Goal: Transaction & Acquisition: Book appointment/travel/reservation

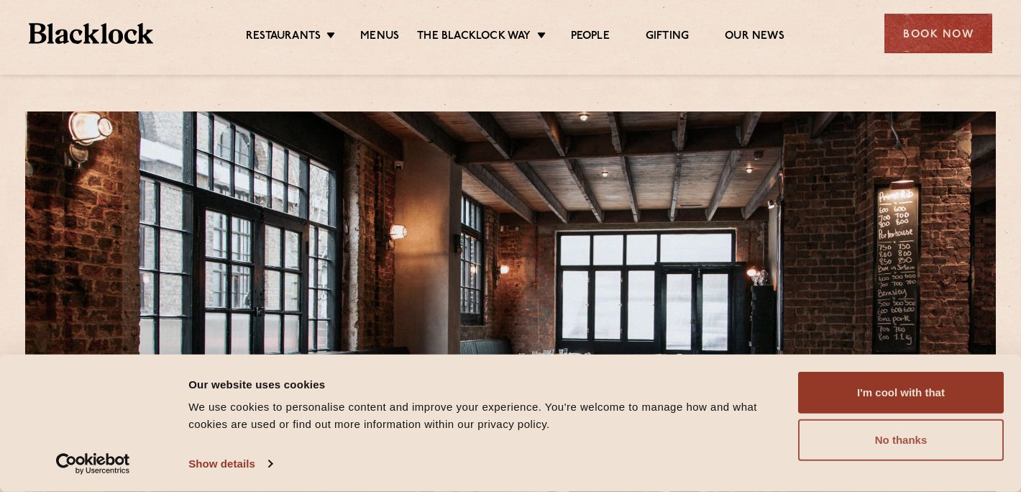
click at [889, 454] on button "No thanks" at bounding box center [901, 440] width 206 height 42
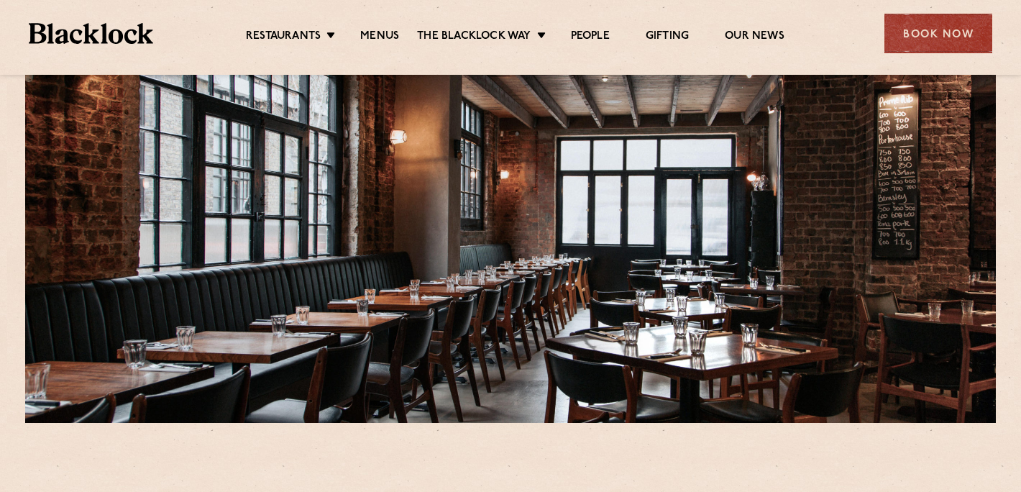
scroll to position [96, 0]
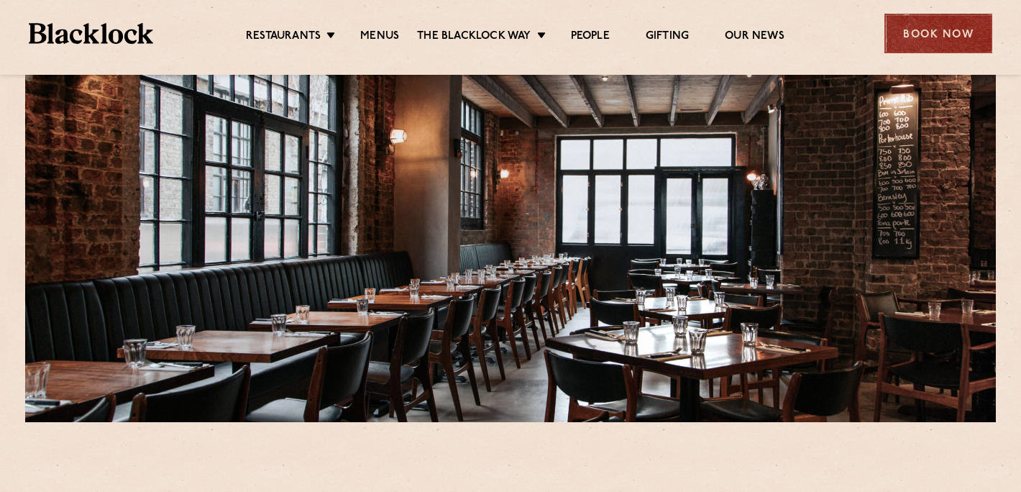
click at [919, 32] on div "Book Now" at bounding box center [939, 34] width 108 height 40
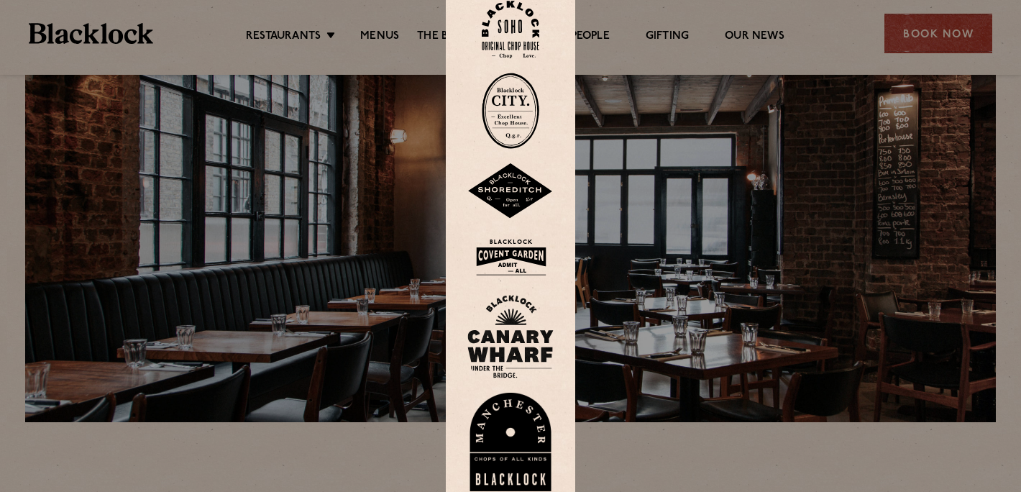
click at [505, 41] on img at bounding box center [511, 30] width 58 height 58
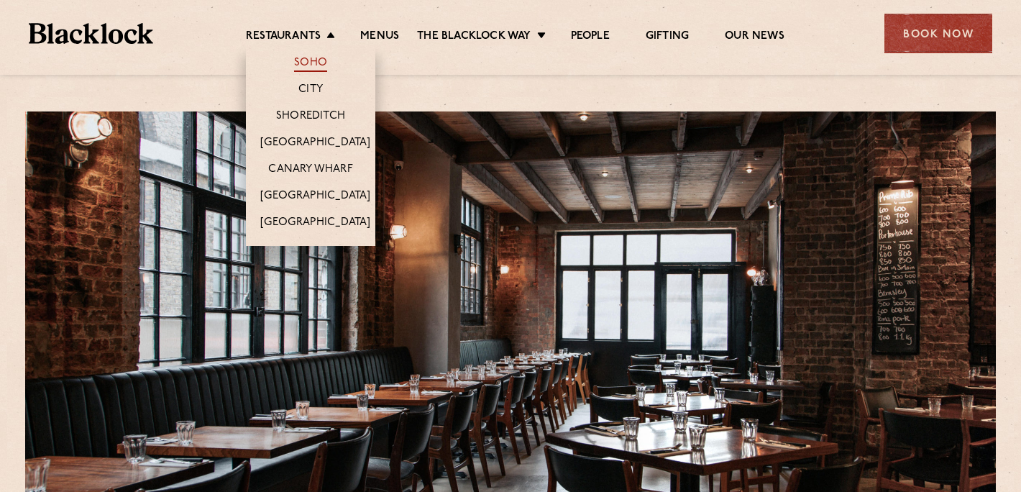
click at [314, 61] on link "Soho" at bounding box center [310, 64] width 33 height 16
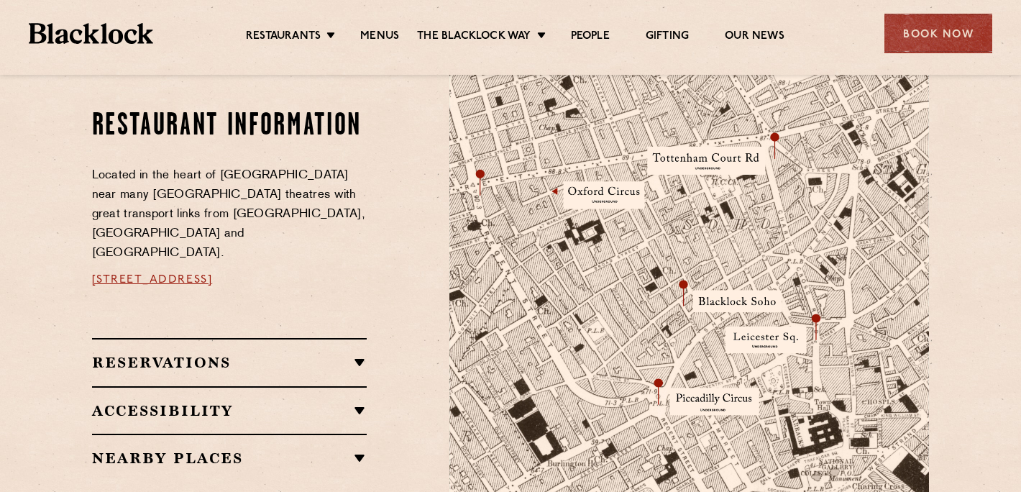
scroll to position [786, 0]
